Goal: Check status

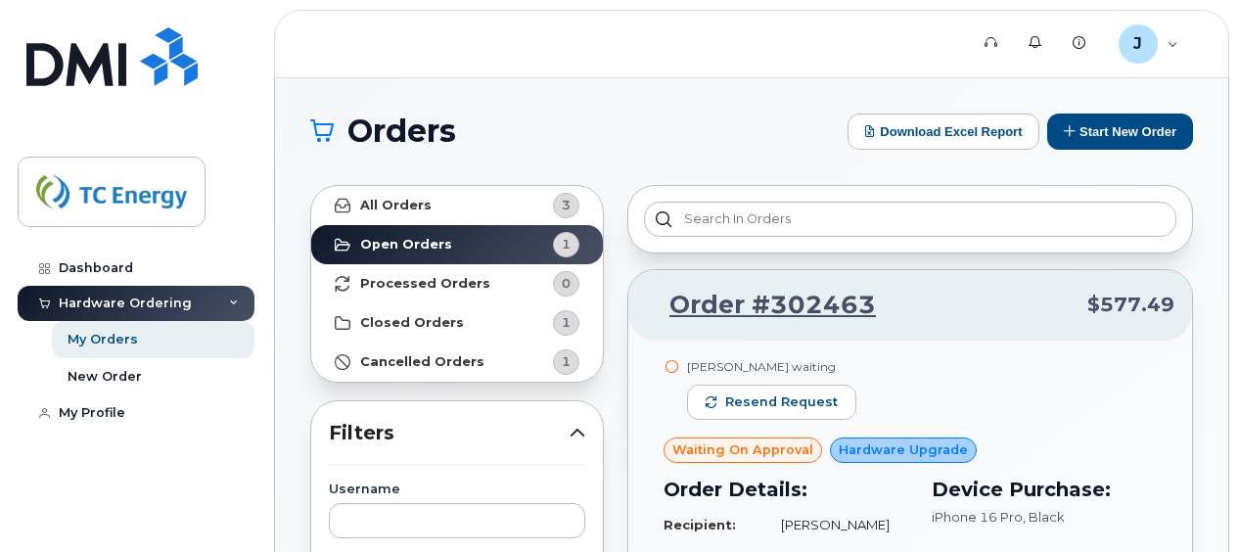
scroll to position [98, 0]
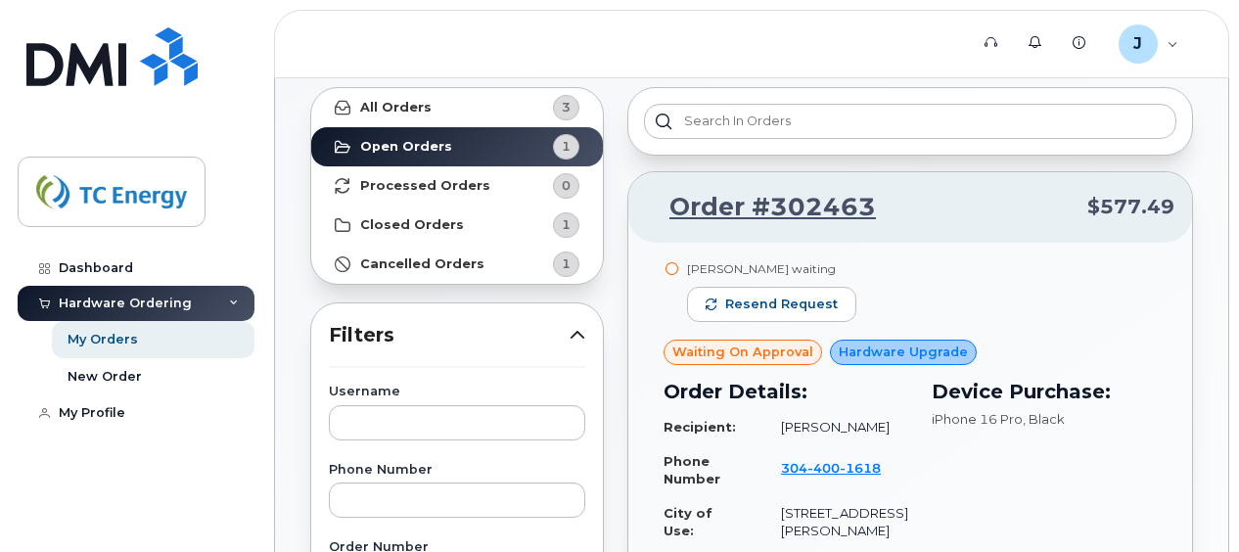
click at [672, 268] on icon at bounding box center [671, 268] width 13 height 13
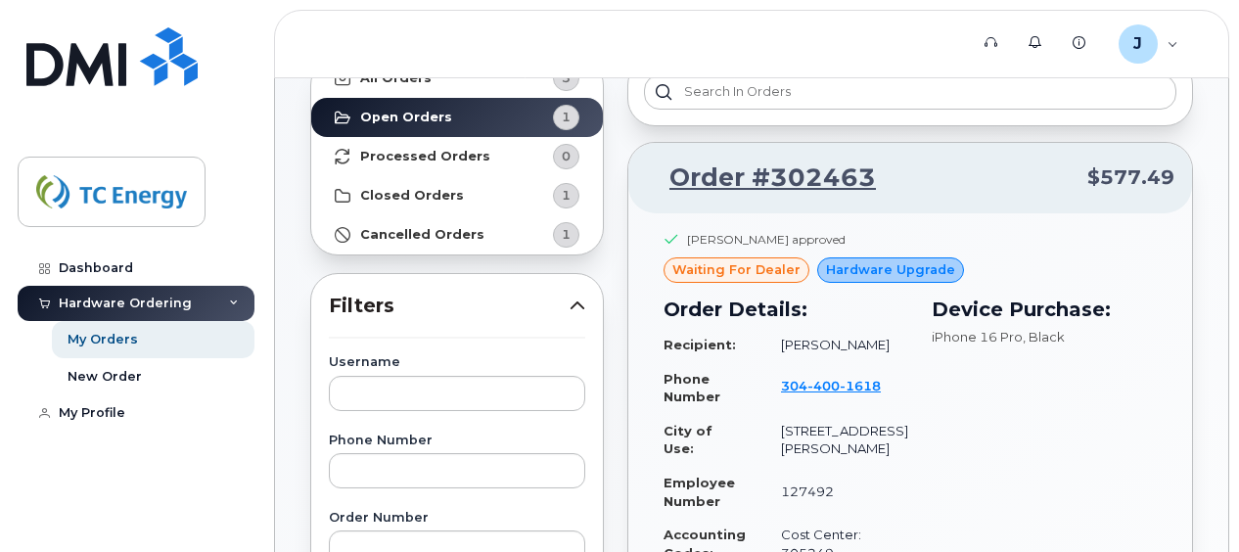
scroll to position [98, 0]
